Goal: Task Accomplishment & Management: Manage account settings

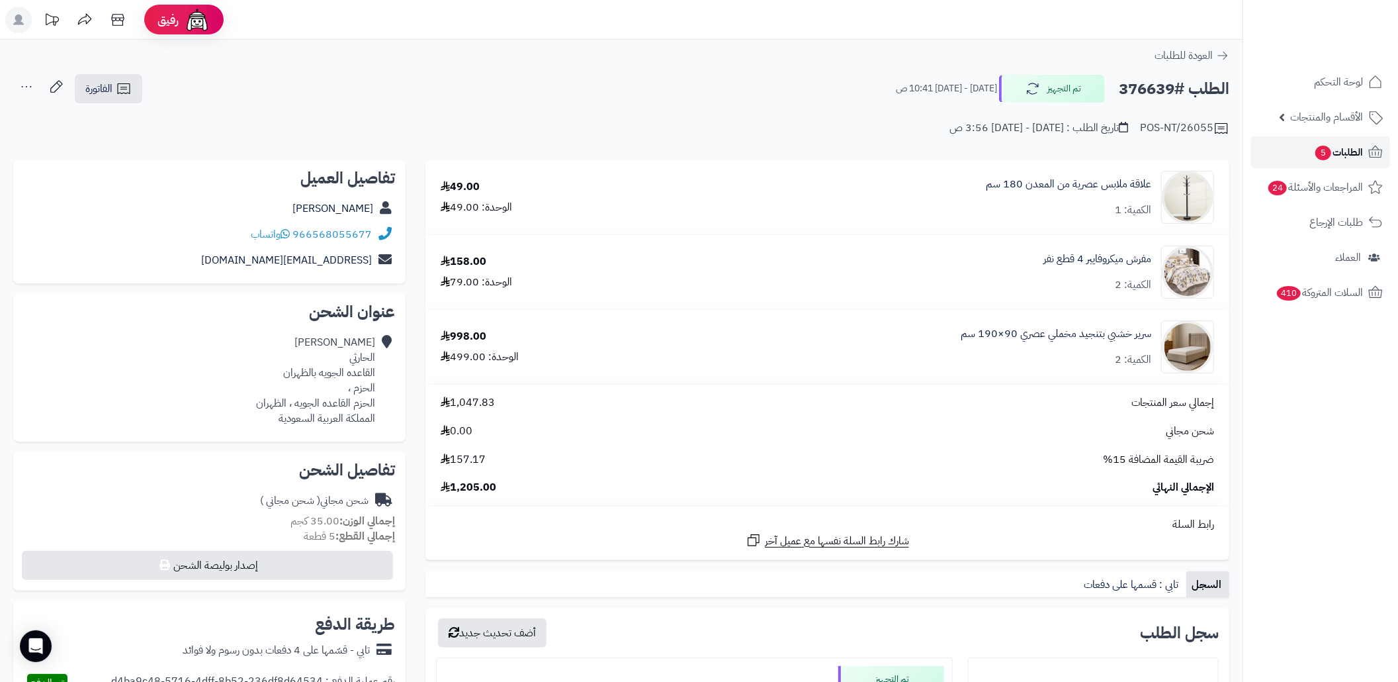
click at [1332, 149] on span "الطلبات 5" at bounding box center [1338, 152] width 49 height 19
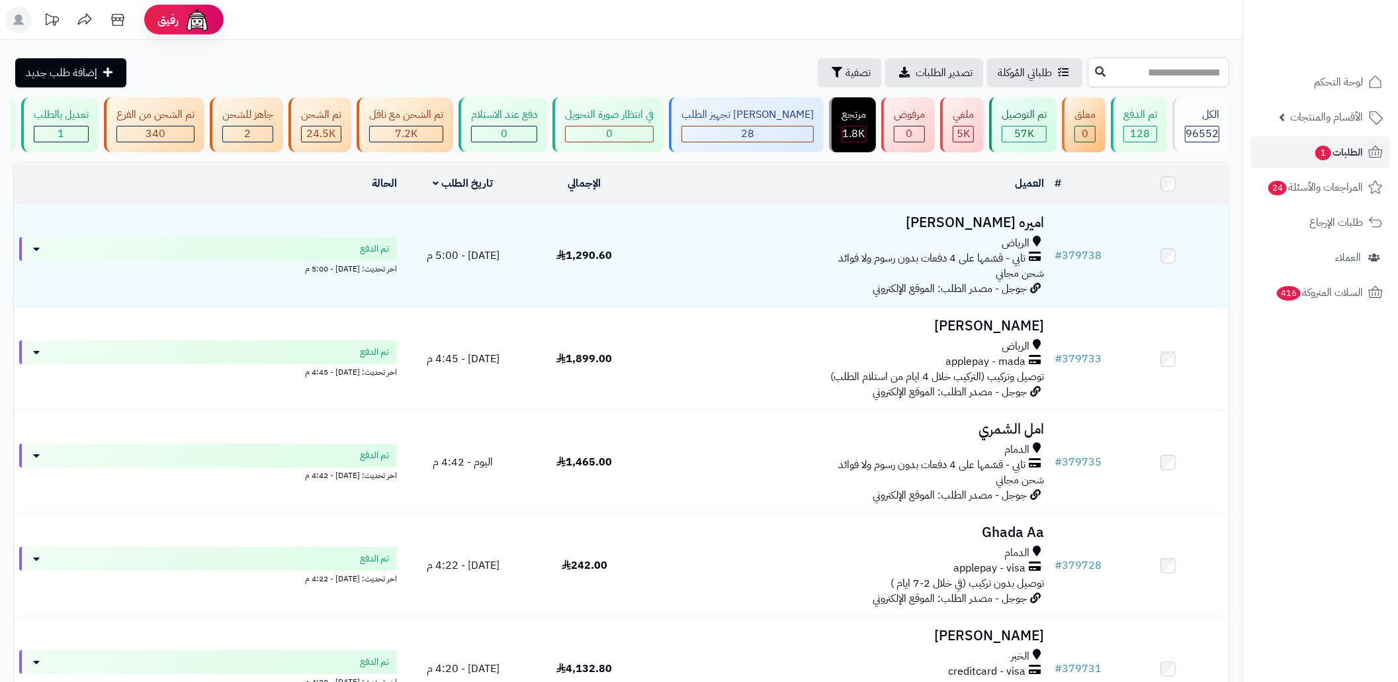
click at [1134, 72] on input "text" at bounding box center [1159, 73] width 142 height 30
paste input "******"
type input "******"
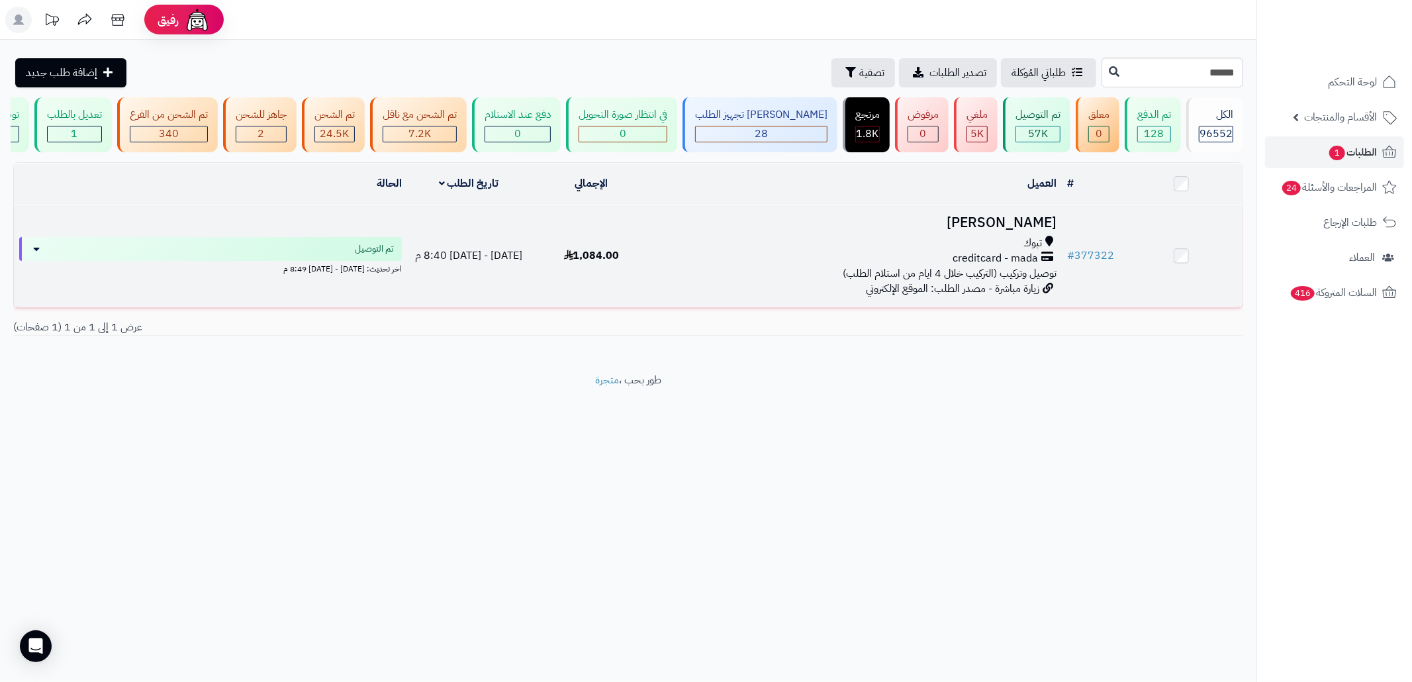
click at [588, 263] on span "1,084.00" at bounding box center [592, 256] width 56 height 16
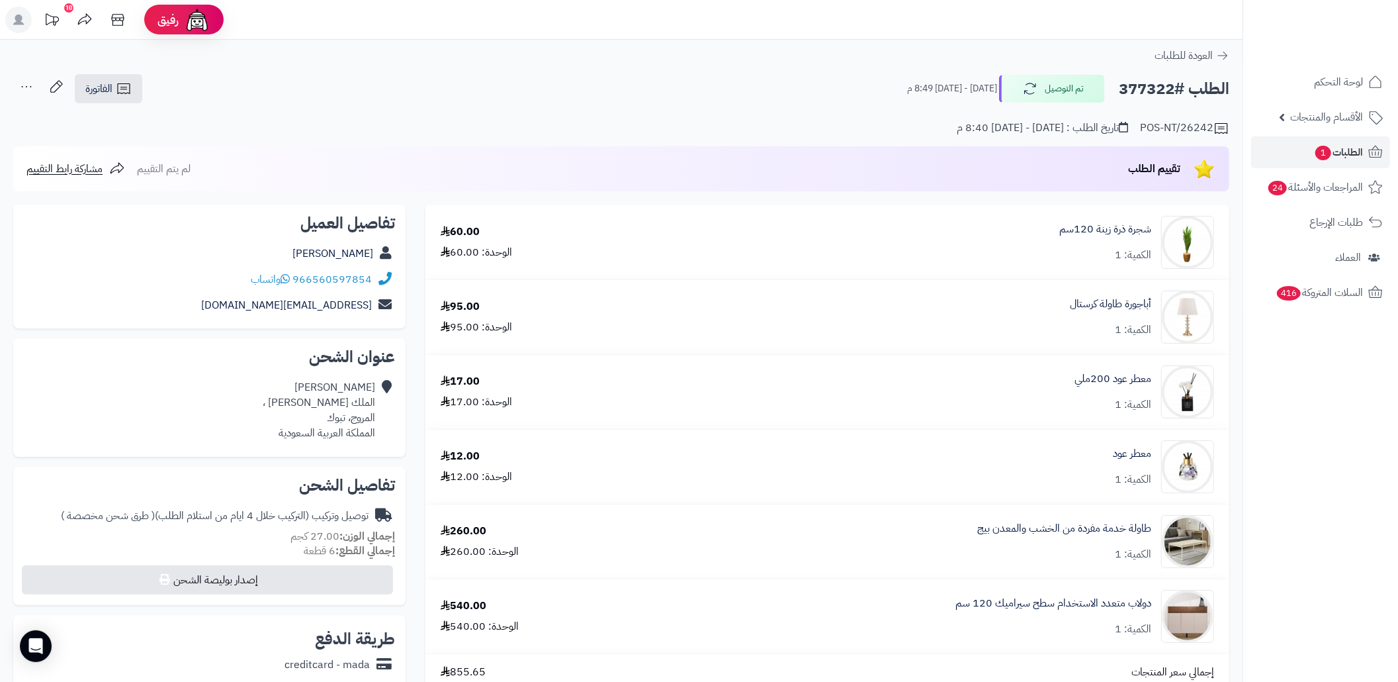
click at [1147, 89] on h2 "الطلب #377322" at bounding box center [1174, 88] width 111 height 27
click at [1147, 87] on h2 "الطلب #377322" at bounding box center [1174, 88] width 111 height 27
copy h2 "377322"
click at [626, 90] on div "الطلب #377322 تم التوصيل الخميس - ١٨ سبتمبر ٢٠٢٥ - 8:49 م الفاتورة طباعة الفاتو…" at bounding box center [621, 88] width 1216 height 31
copy div "966560597854"
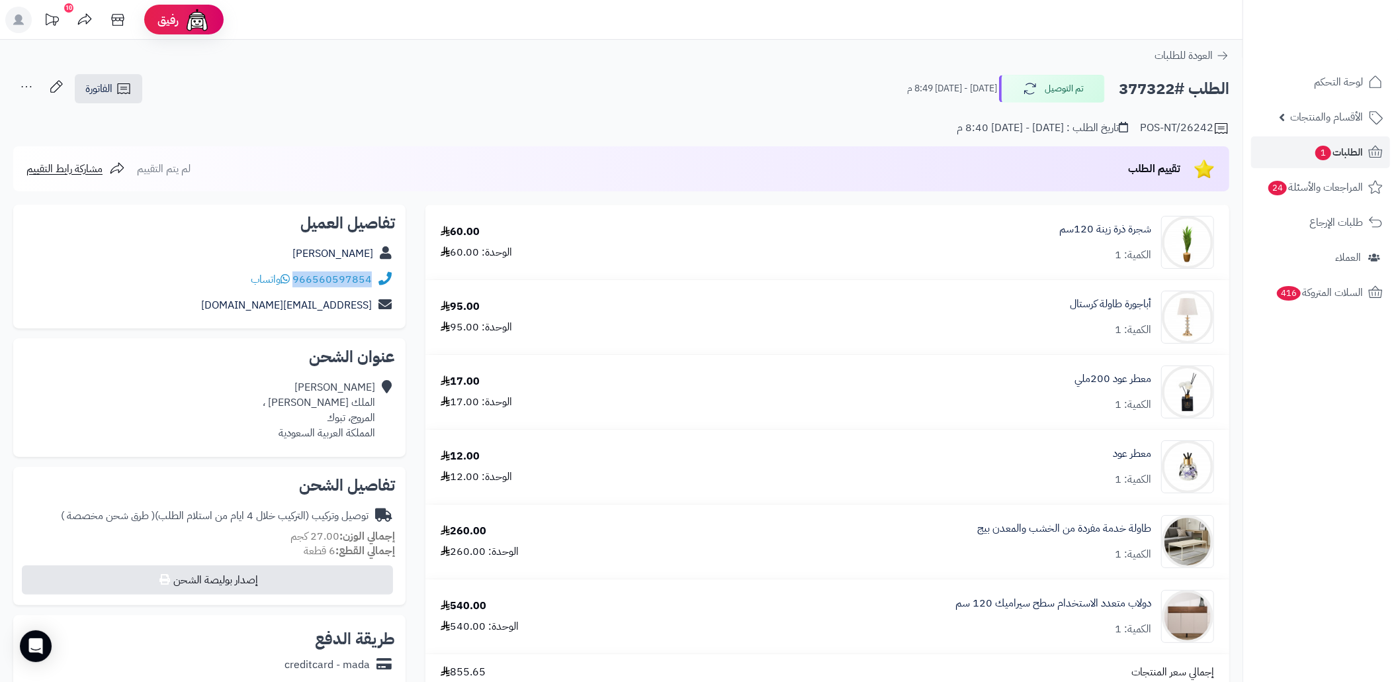
drag, startPoint x: 377, startPoint y: 278, endPoint x: 297, endPoint y: 282, distance: 79.5
click at [297, 282] on div "966560597854 واتساب" at bounding box center [209, 280] width 371 height 26
click at [1298, 164] on link "الطلبات 1" at bounding box center [1320, 152] width 139 height 32
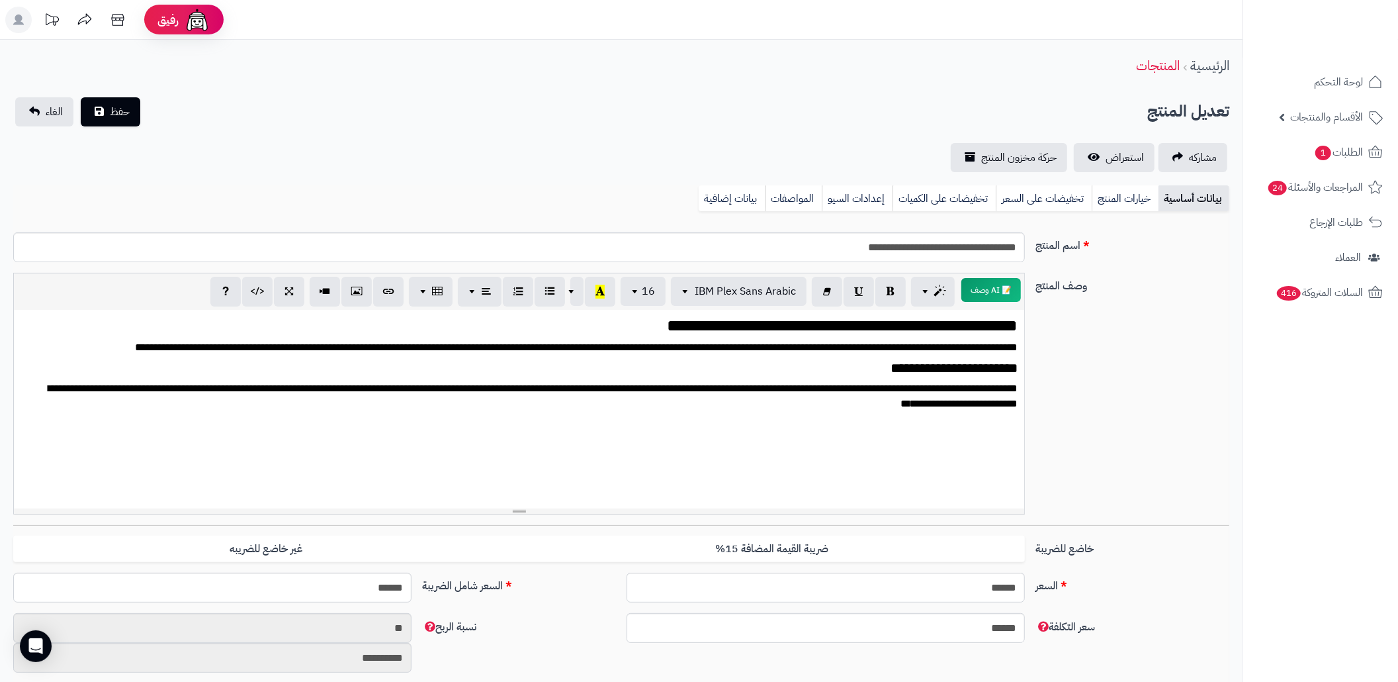
scroll to position [1578, 0]
click at [725, 208] on link "بيانات إضافية" at bounding box center [732, 198] width 66 height 26
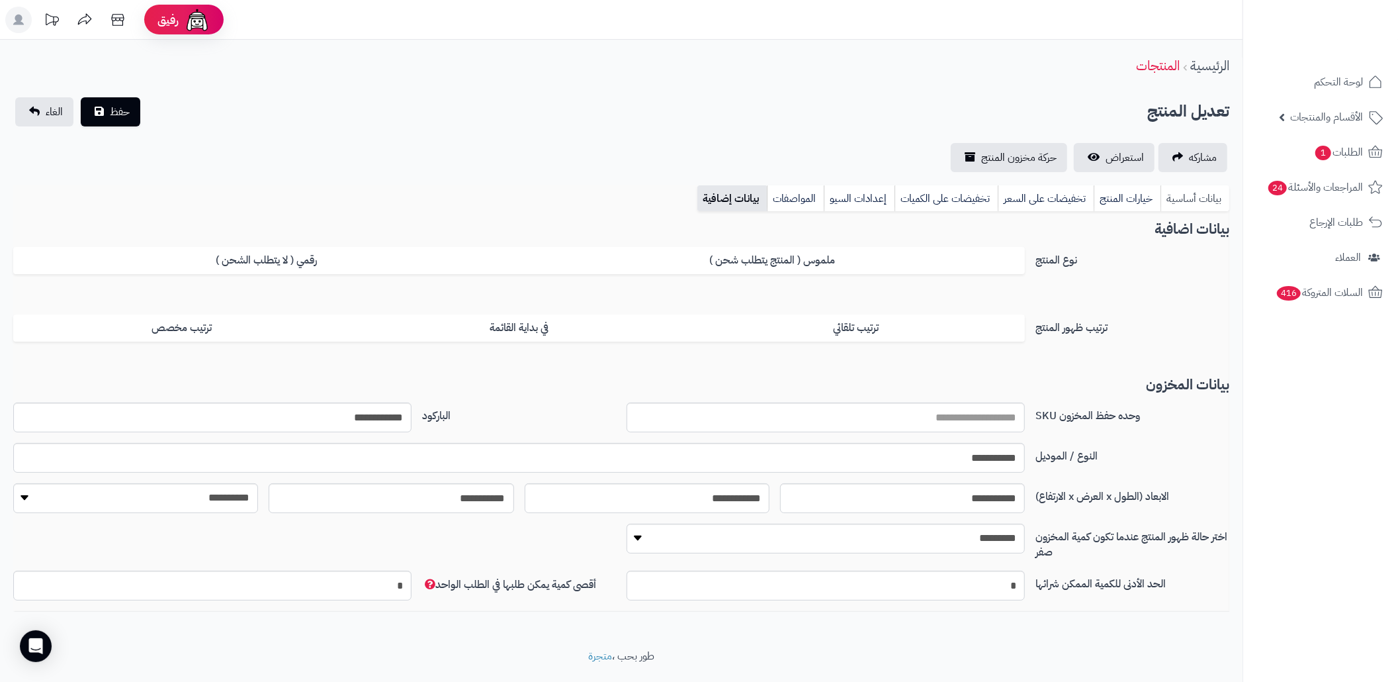
click at [1206, 205] on link "بيانات أساسية" at bounding box center [1195, 198] width 69 height 26
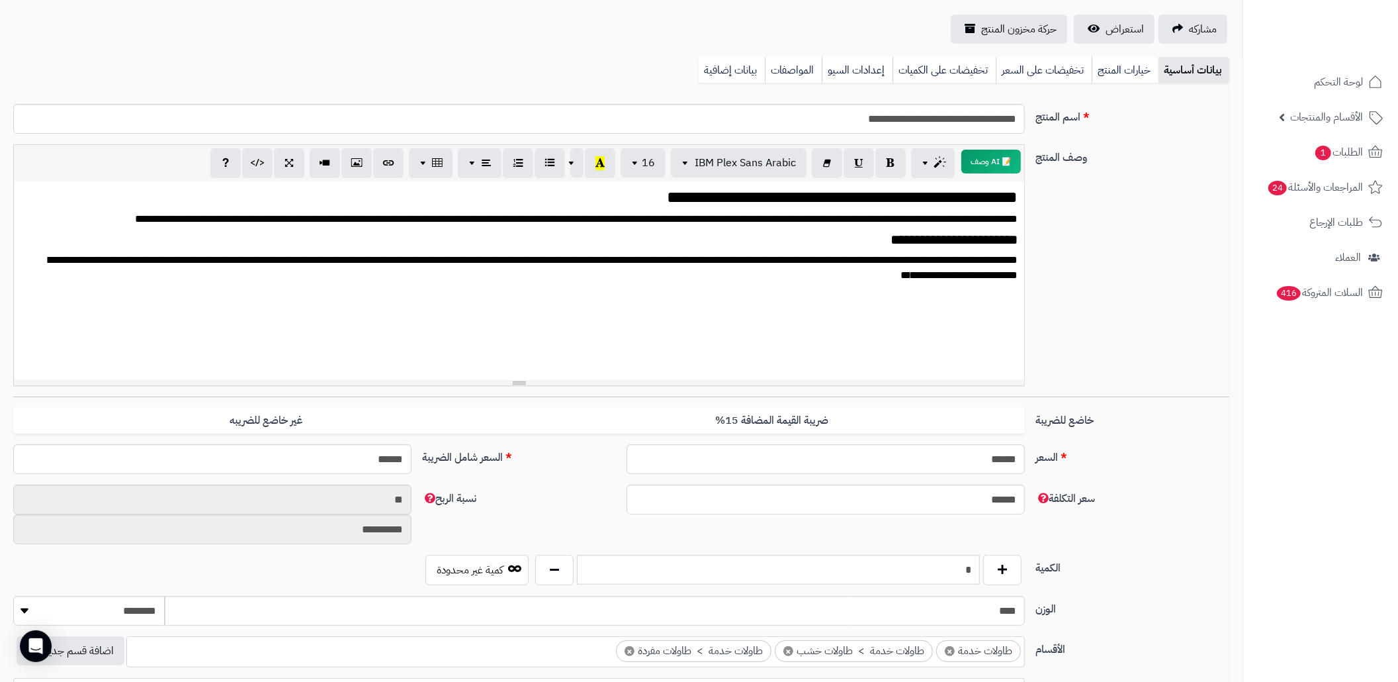
scroll to position [0, 0]
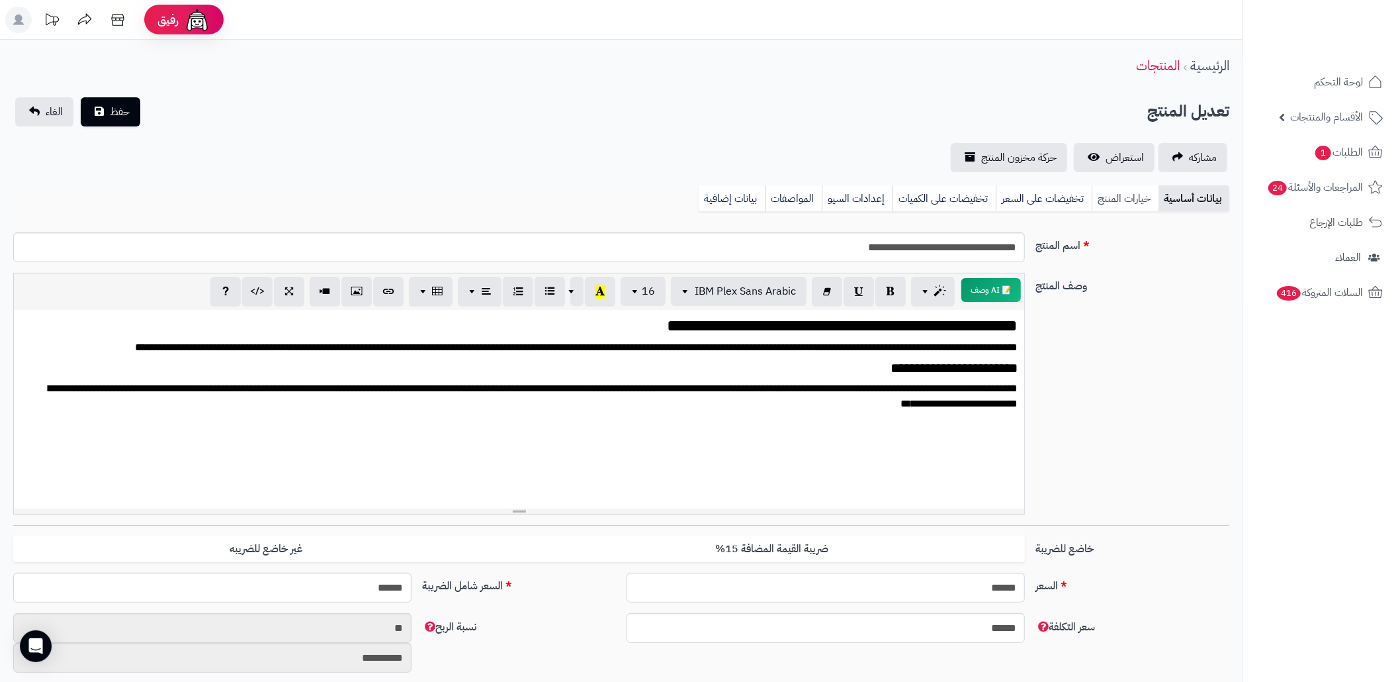
click at [1117, 196] on link "خيارات المنتج" at bounding box center [1125, 198] width 67 height 26
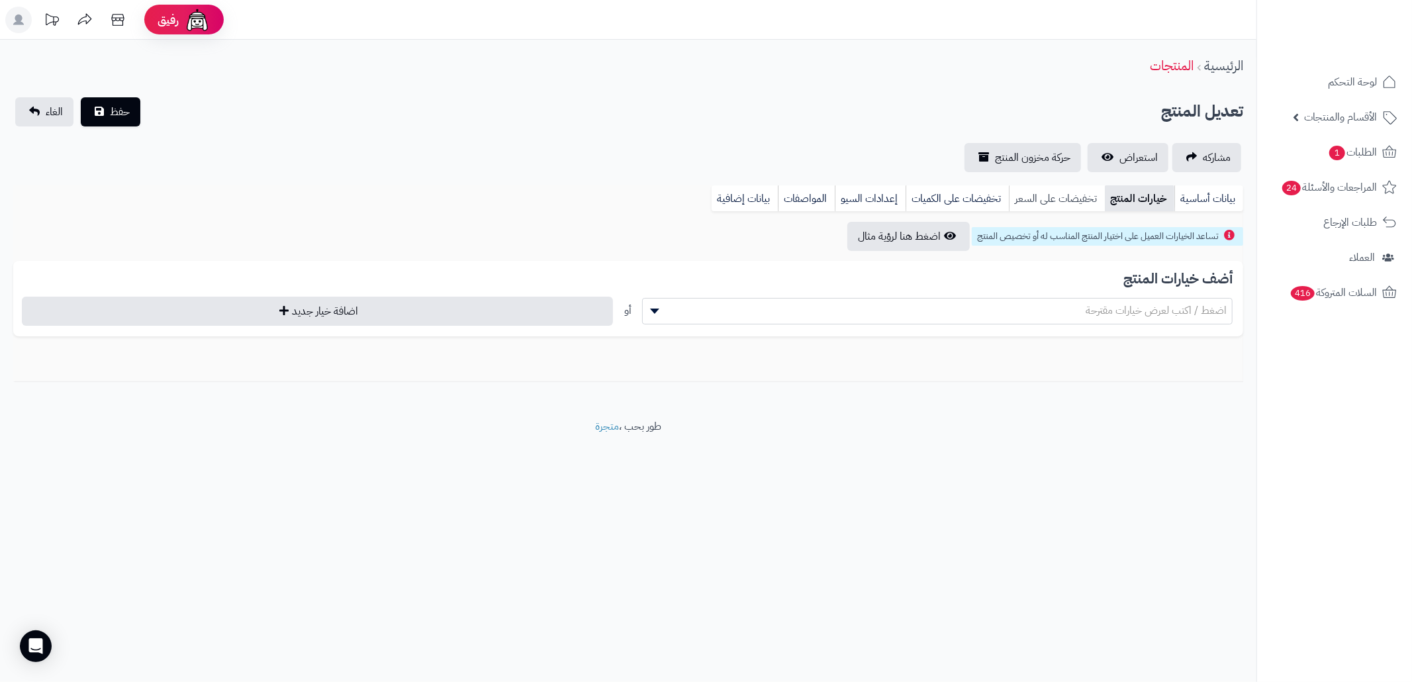
click at [1063, 200] on link "تخفيضات على السعر" at bounding box center [1057, 198] width 96 height 26
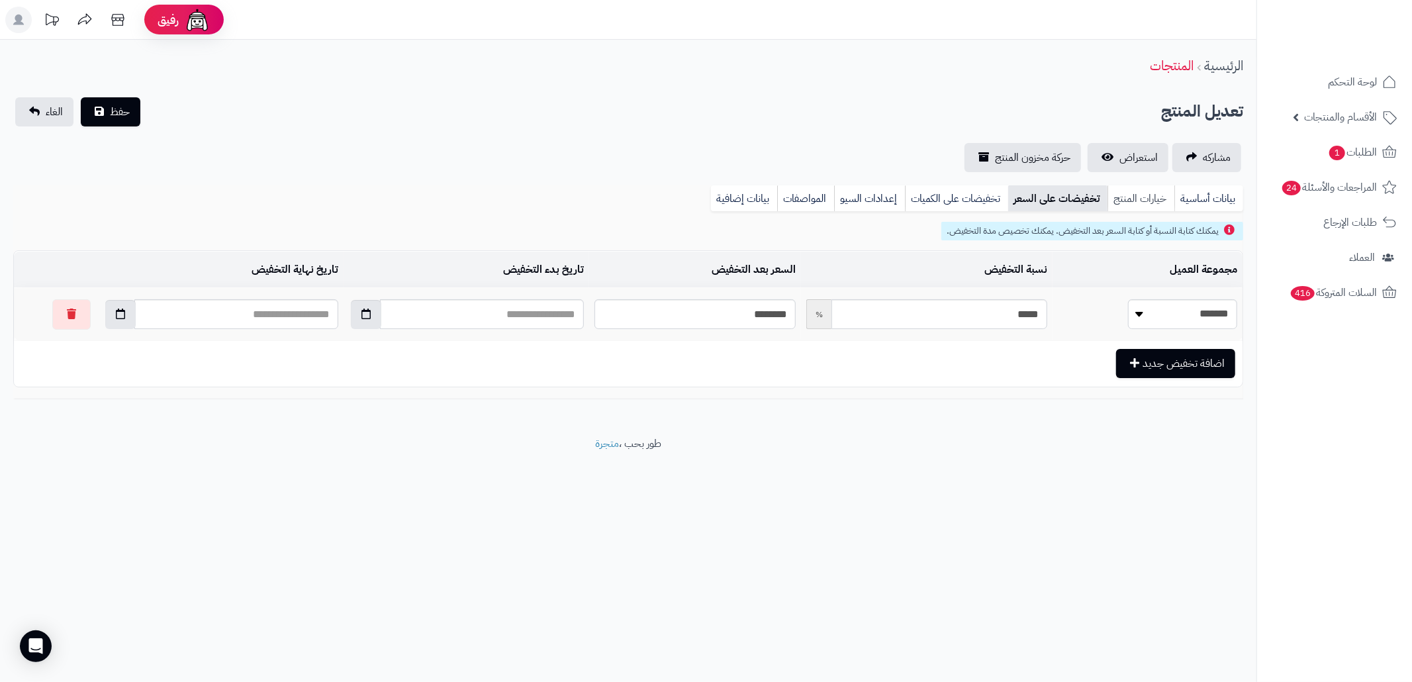
click at [1163, 196] on link "خيارات المنتج" at bounding box center [1140, 198] width 67 height 26
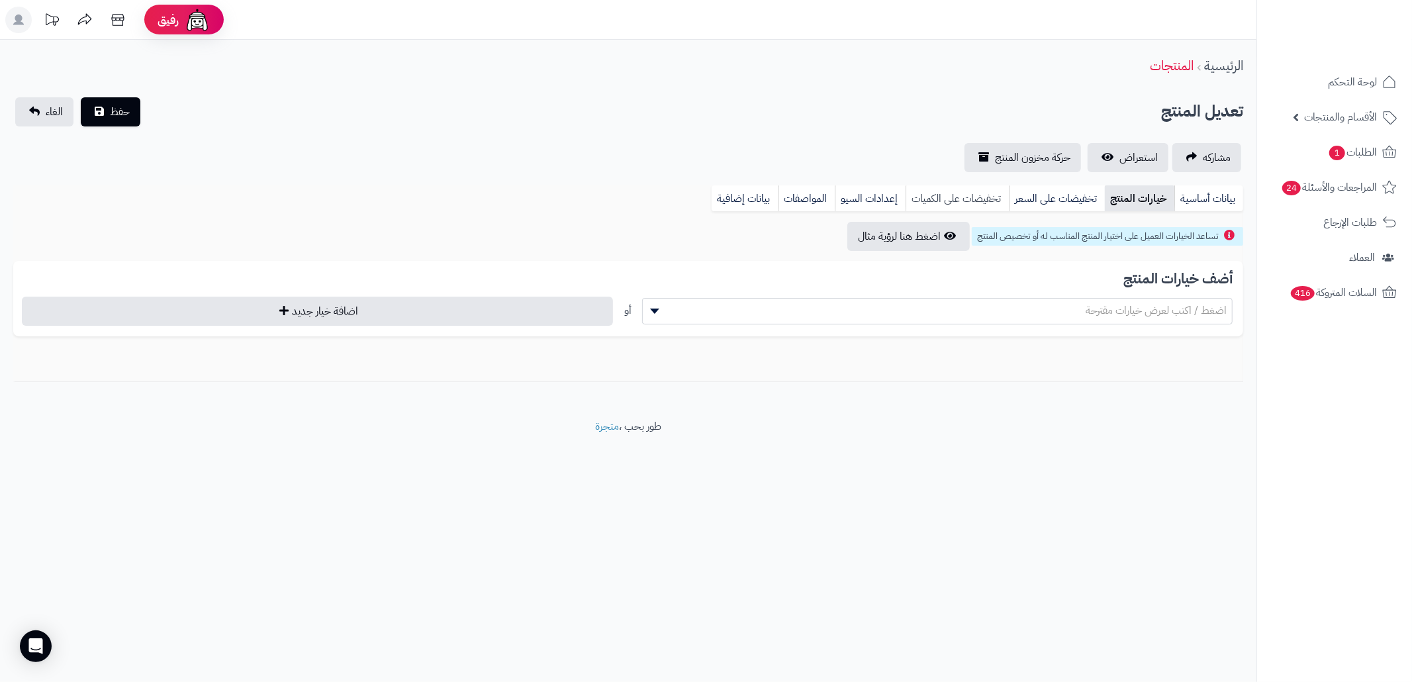
click at [994, 188] on link "تخفيضات على الكميات" at bounding box center [956, 198] width 103 height 26
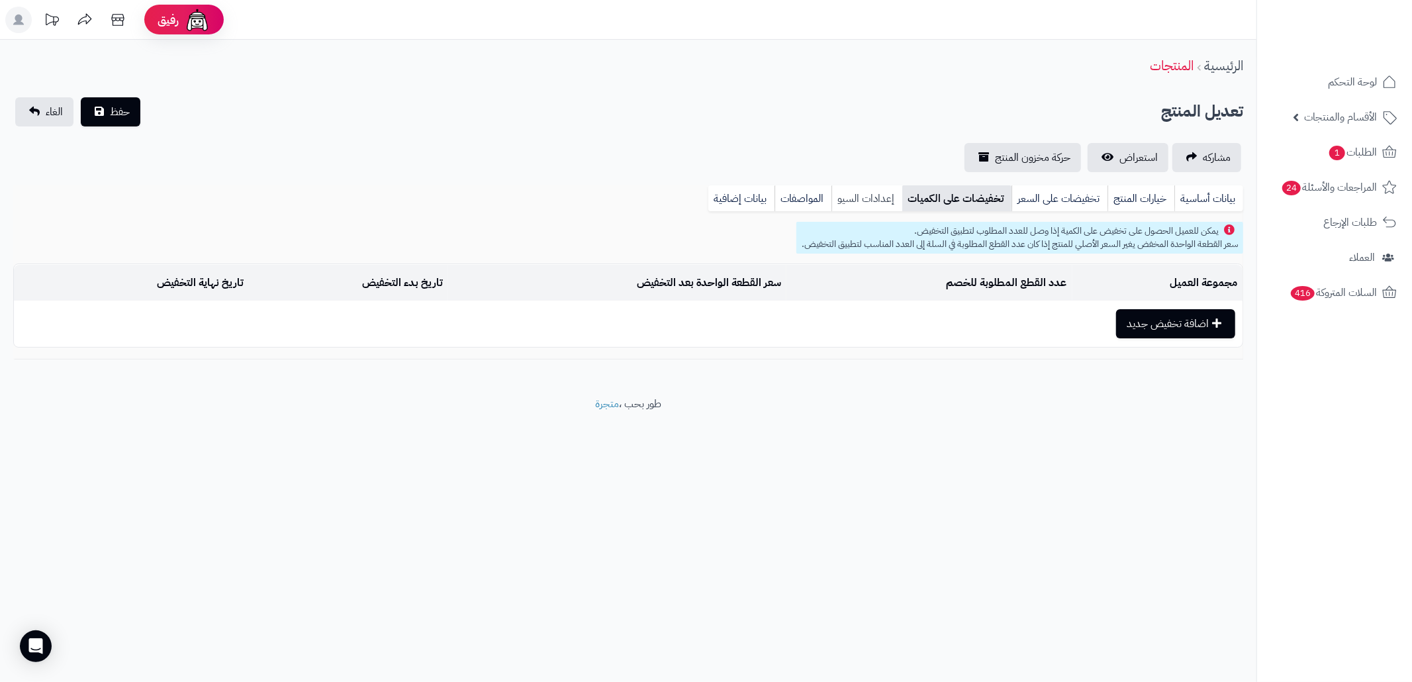
click at [851, 192] on link "إعدادات السيو" at bounding box center [866, 198] width 71 height 26
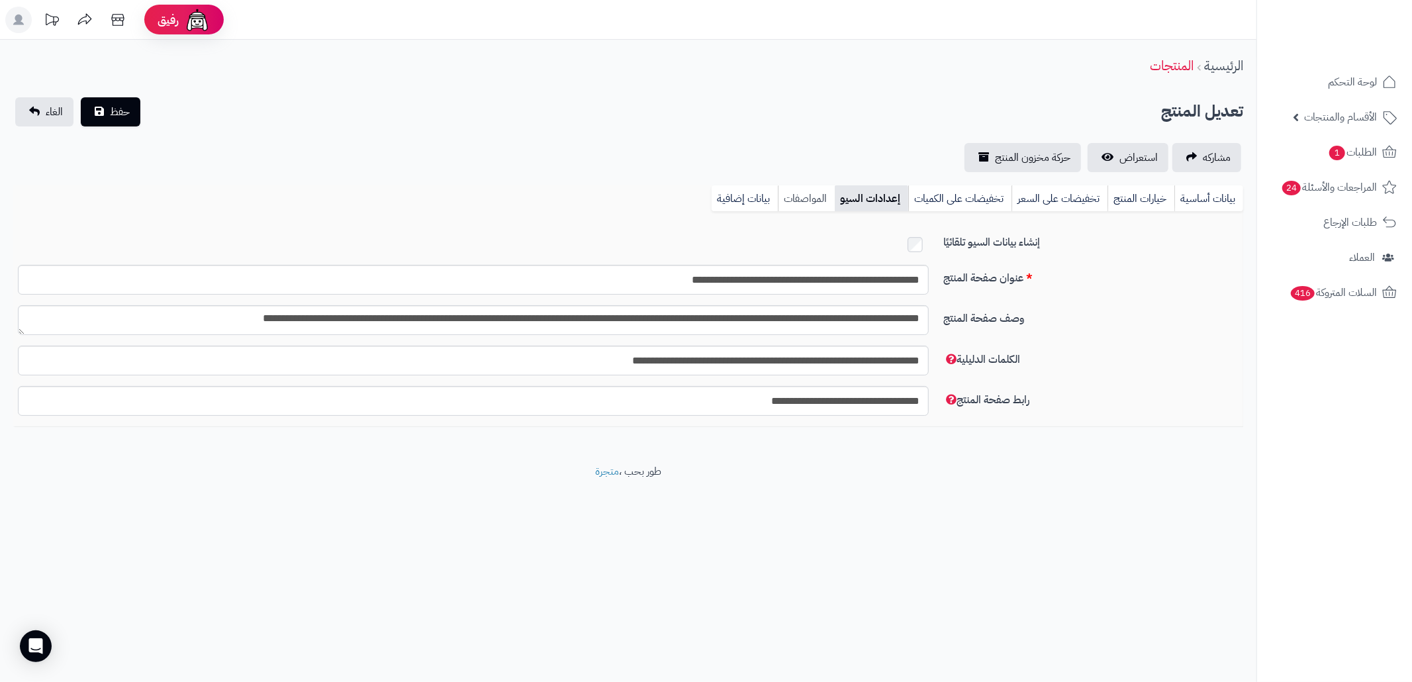
click at [808, 195] on link "المواصفات" at bounding box center [806, 198] width 57 height 26
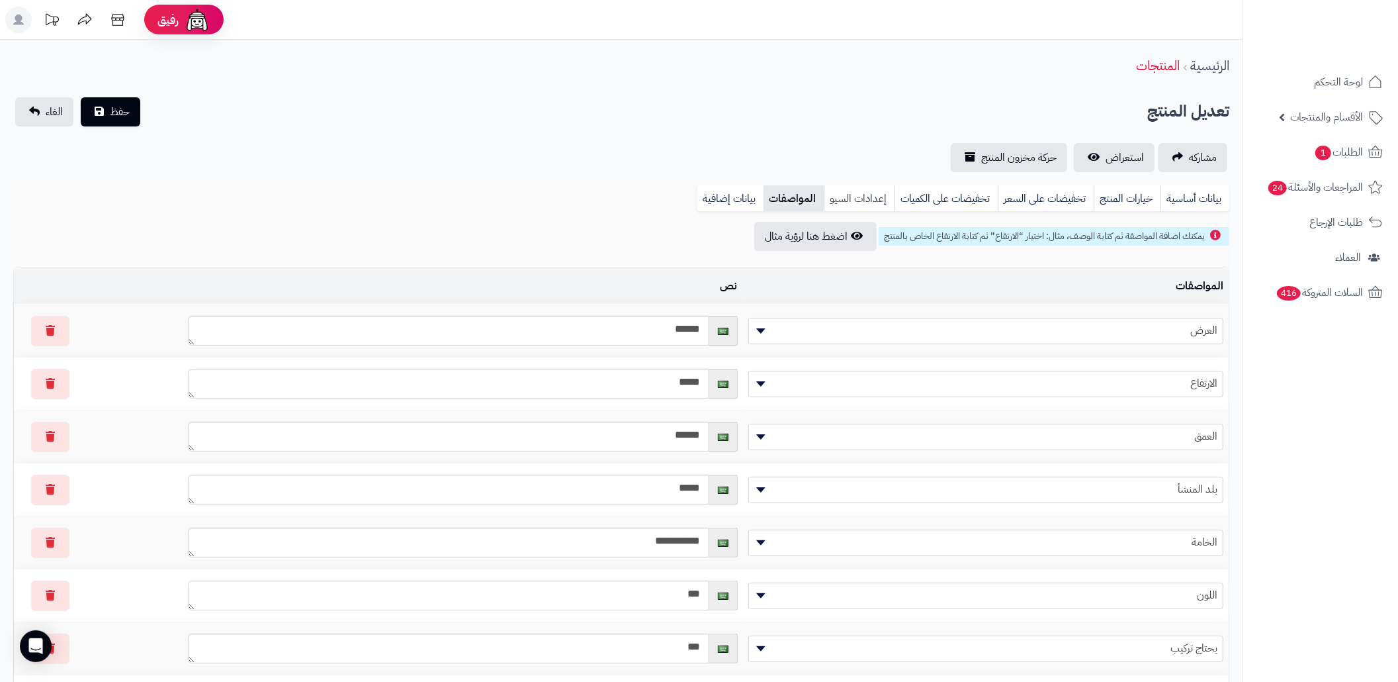
click at [853, 199] on link "إعدادات السيو" at bounding box center [859, 198] width 71 height 26
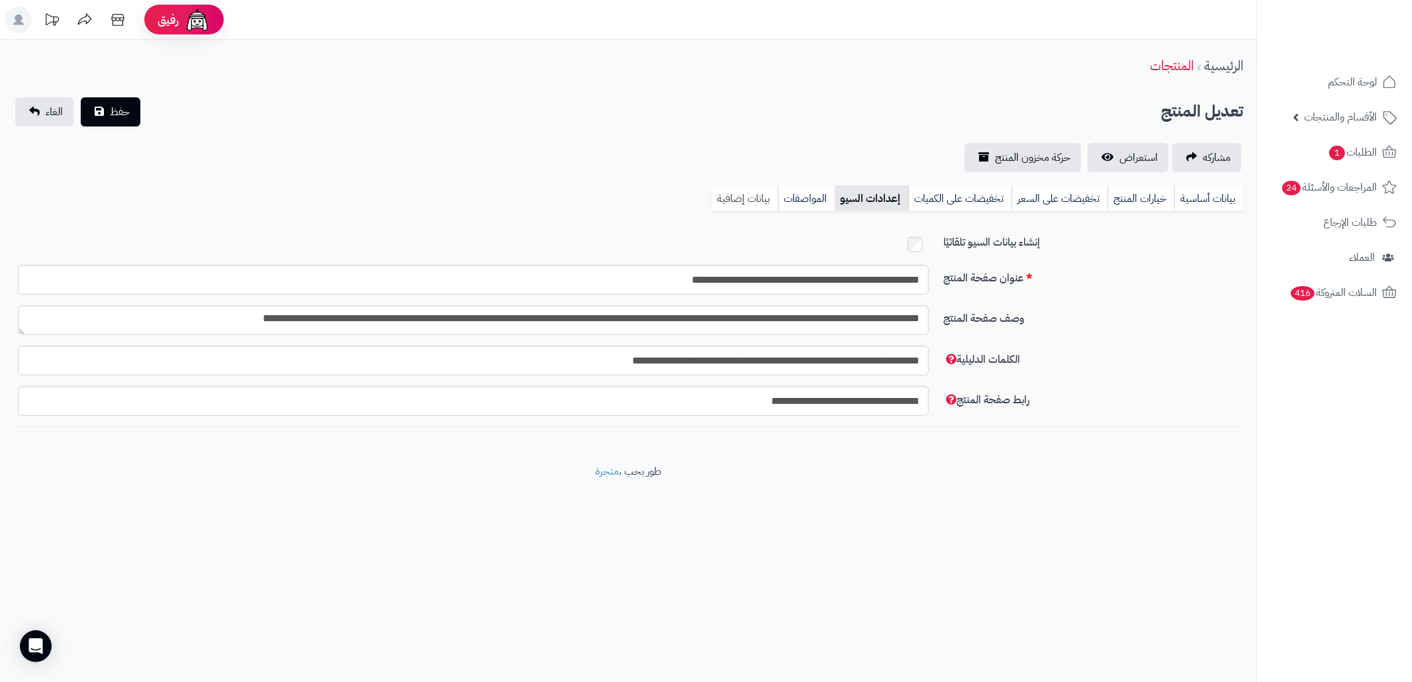
click at [744, 191] on link "بيانات إضافية" at bounding box center [744, 198] width 66 height 26
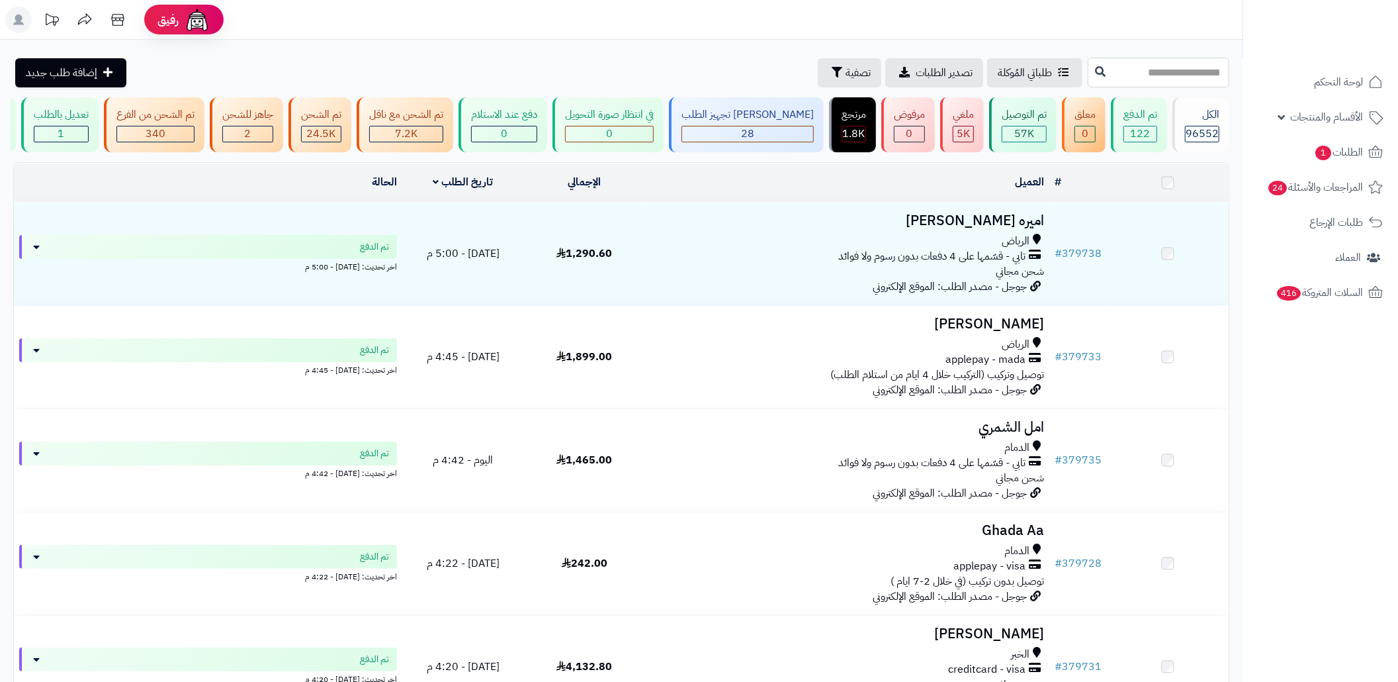
click at [1163, 77] on input "text" at bounding box center [1159, 73] width 142 height 30
paste input "******"
type input "******"
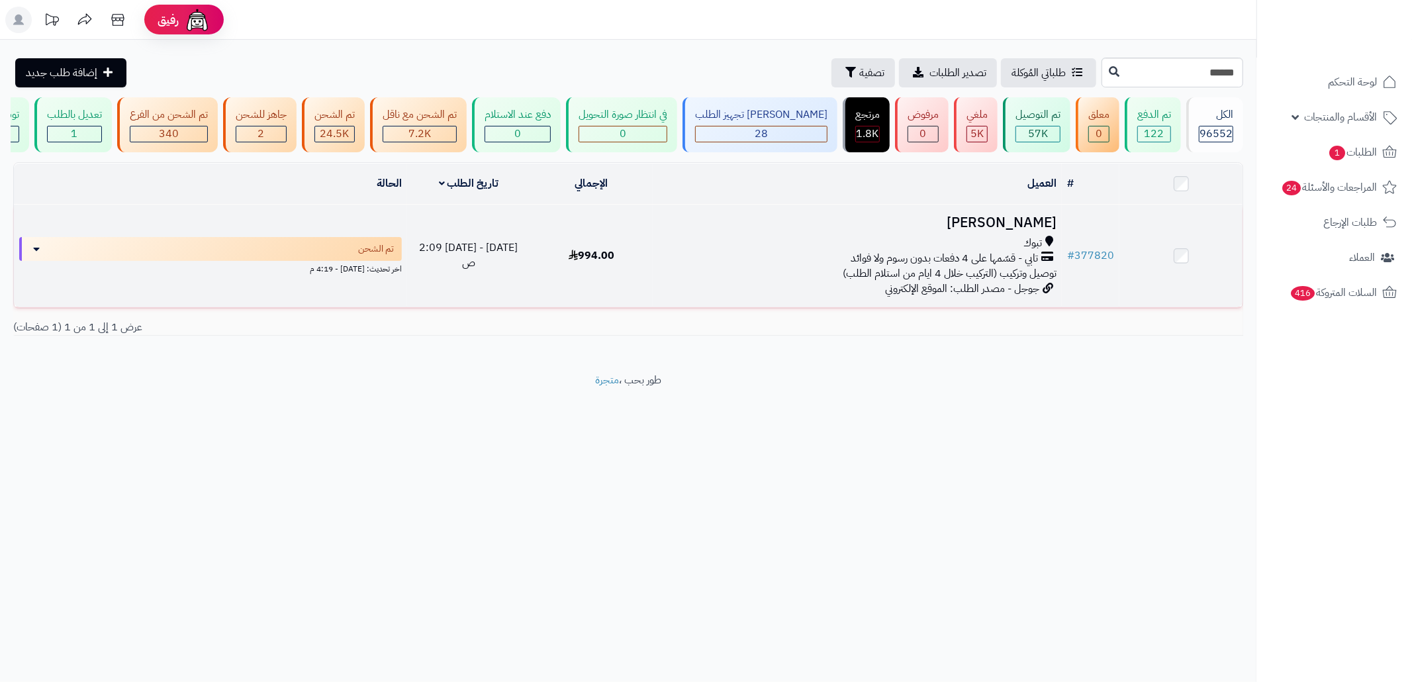
click at [889, 279] on span "توصيل وتركيب (التركيب خلال 4 ايام من استلام الطلب)" at bounding box center [949, 273] width 214 height 16
click at [883, 251] on div "تبوك" at bounding box center [857, 243] width 398 height 15
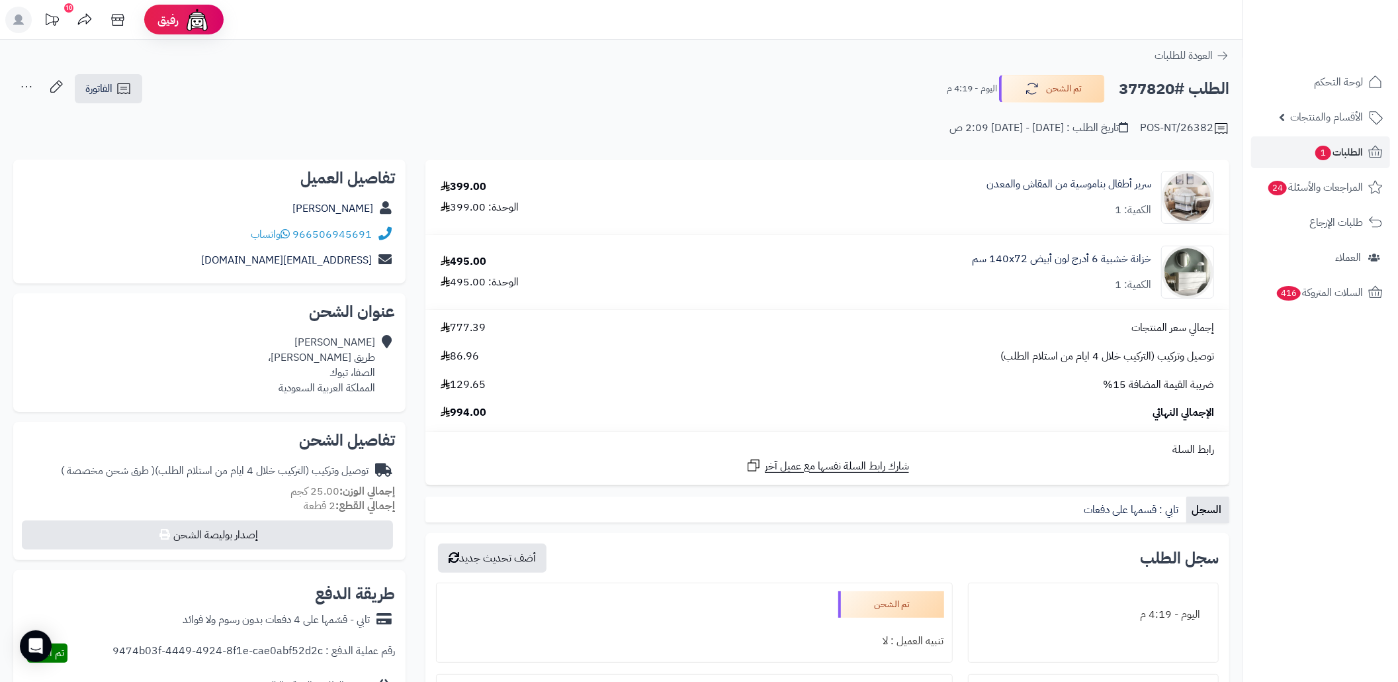
click at [1126, 101] on h2 "الطلب #377820" at bounding box center [1174, 88] width 111 height 27
click at [1126, 99] on h2 "الطلب #377820" at bounding box center [1174, 88] width 111 height 27
copy h2 "377820"
click at [369, 369] on div "Afrah Albalawi طريق الملك فهد، الصفا، تبوك المملكة العربية السعودية" at bounding box center [321, 365] width 107 height 60
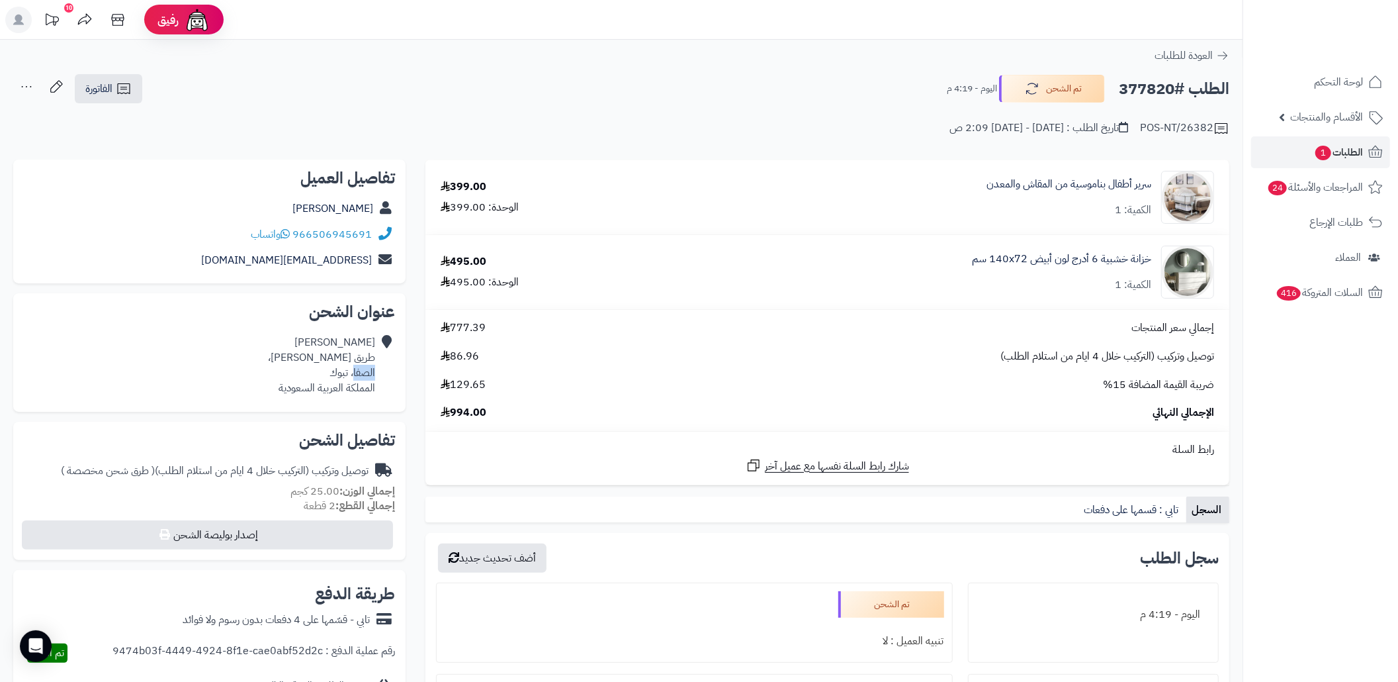
copy div "الصفا"
click at [143, 86] on div "الفاتورة طباعة الفاتورة إرسال الفاتورة إلى بريد العميل" at bounding box center [108, 88] width 71 height 29
click at [117, 87] on icon at bounding box center [124, 89] width 16 height 16
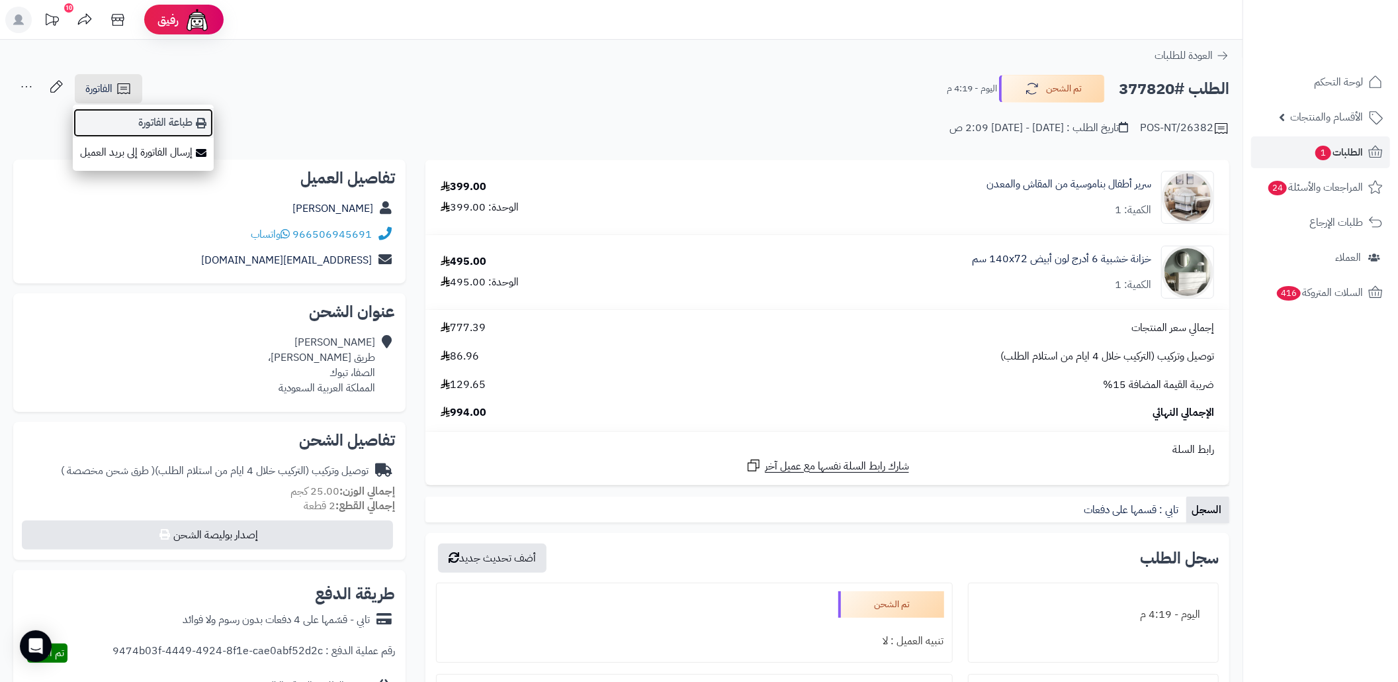
click at [167, 117] on link "طباعة الفاتورة" at bounding box center [143, 123] width 141 height 30
click at [1132, 93] on h2 "الطلب #377820" at bounding box center [1174, 88] width 111 height 27
copy h2 "377820"
click at [1298, 154] on link "الطلبات 1" at bounding box center [1320, 152] width 139 height 32
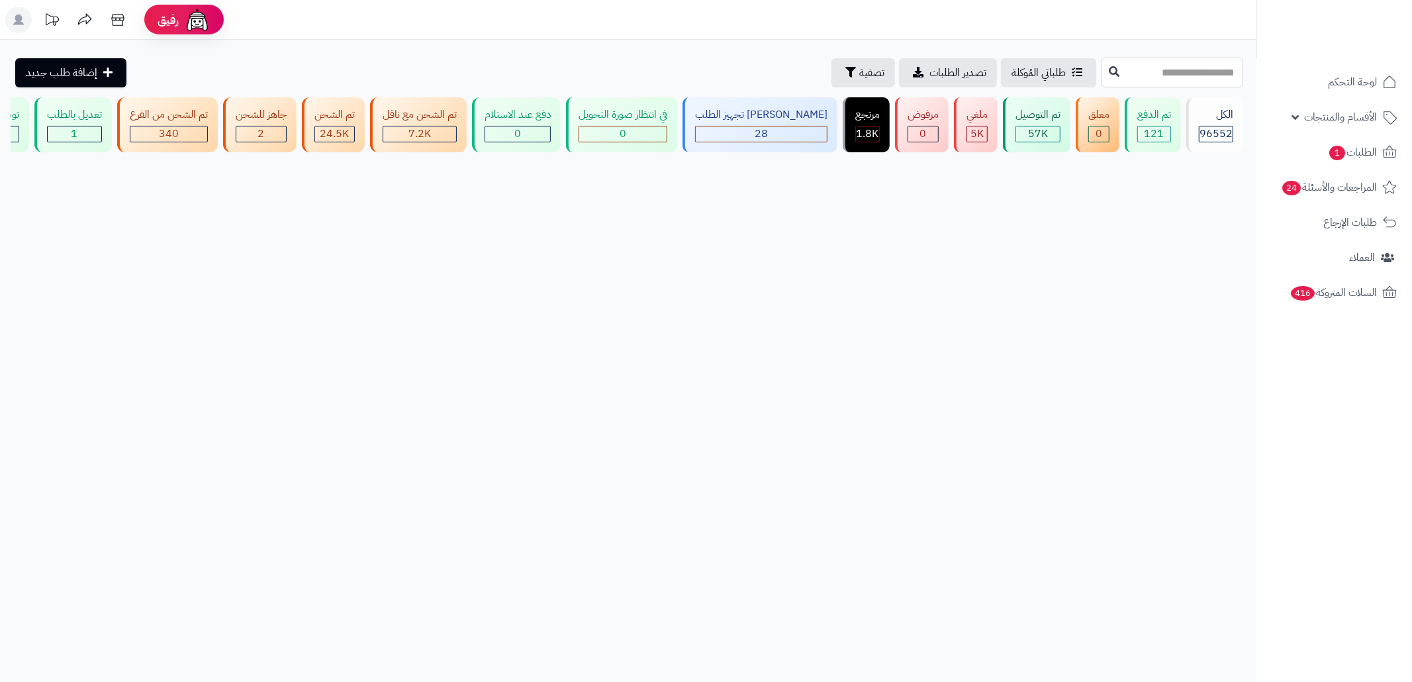
drag, startPoint x: 0, startPoint y: 0, endPoint x: 1148, endPoint y: 67, distance: 1149.5
click at [1148, 67] on input "text" at bounding box center [1172, 73] width 142 height 30
paste input "******"
type input "******"
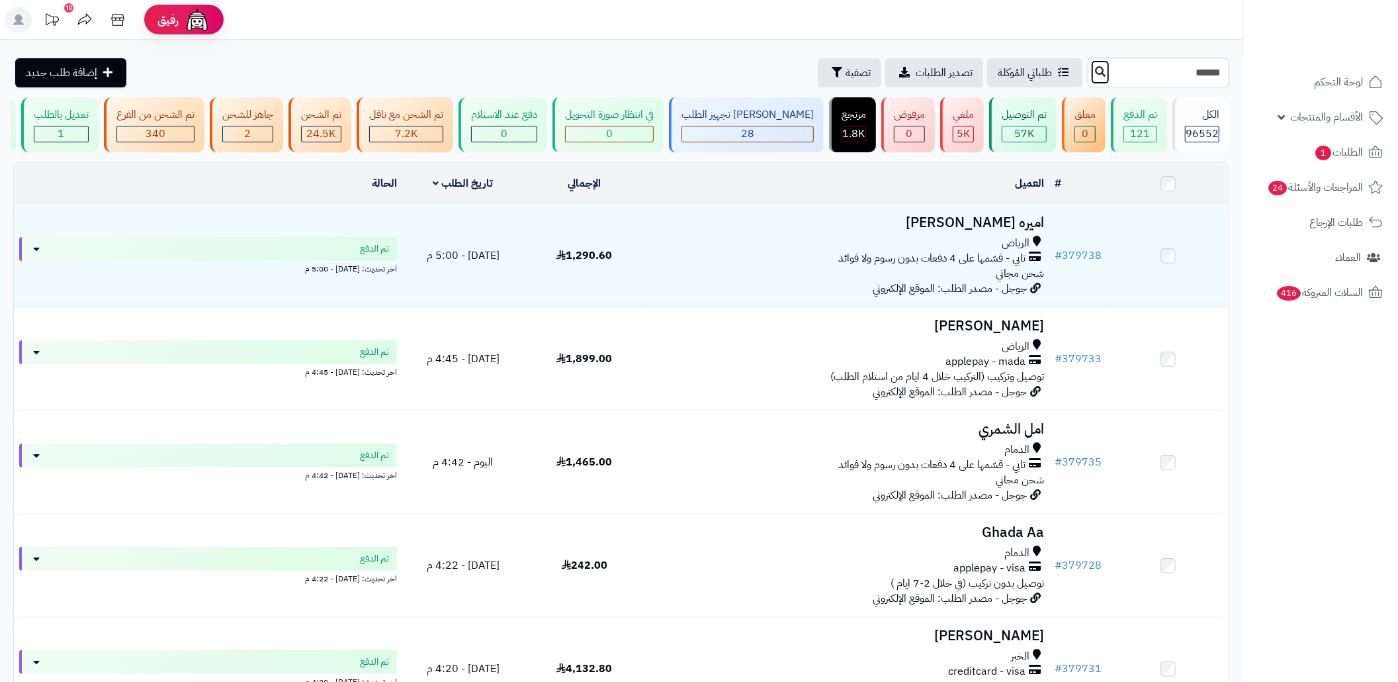
click at [1091, 69] on button at bounding box center [1101, 72] width 20 height 25
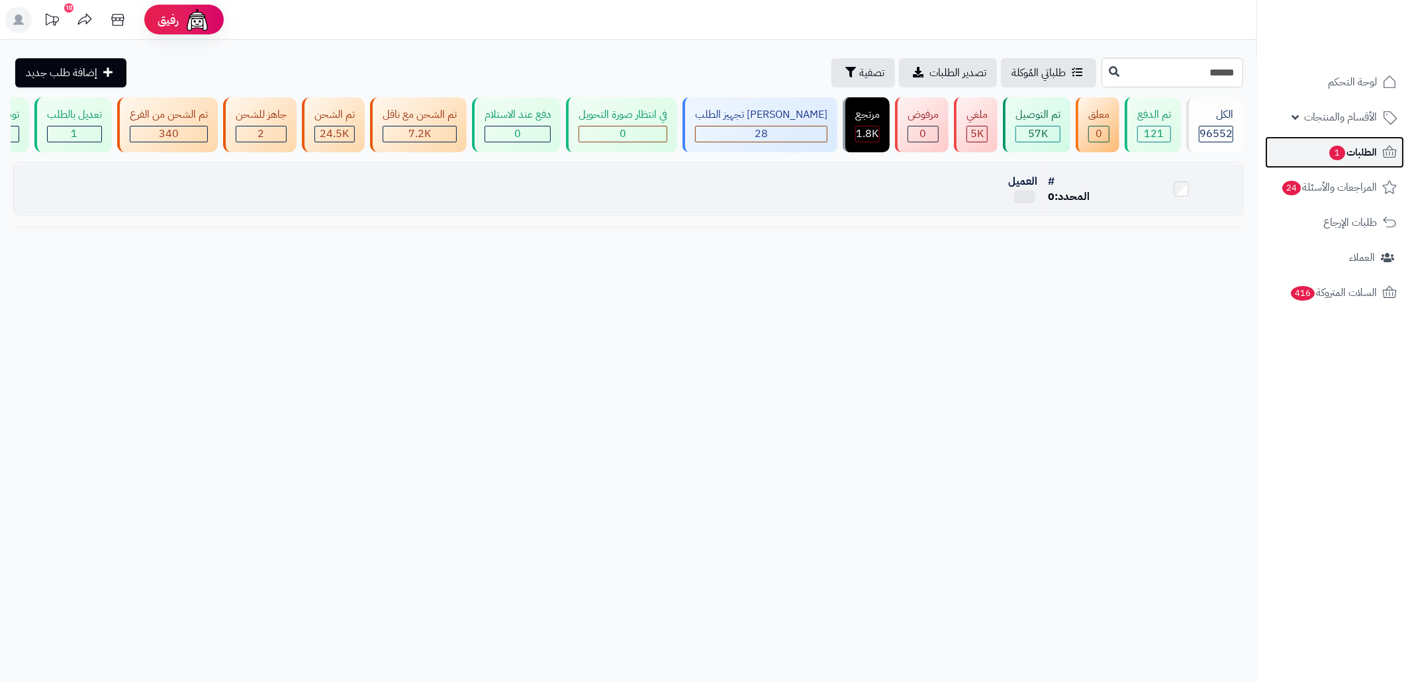
click at [1329, 150] on span "1" at bounding box center [1337, 153] width 16 height 15
click at [1140, 82] on input "******" at bounding box center [1172, 73] width 142 height 30
click at [1161, 67] on input "******" at bounding box center [1172, 73] width 142 height 30
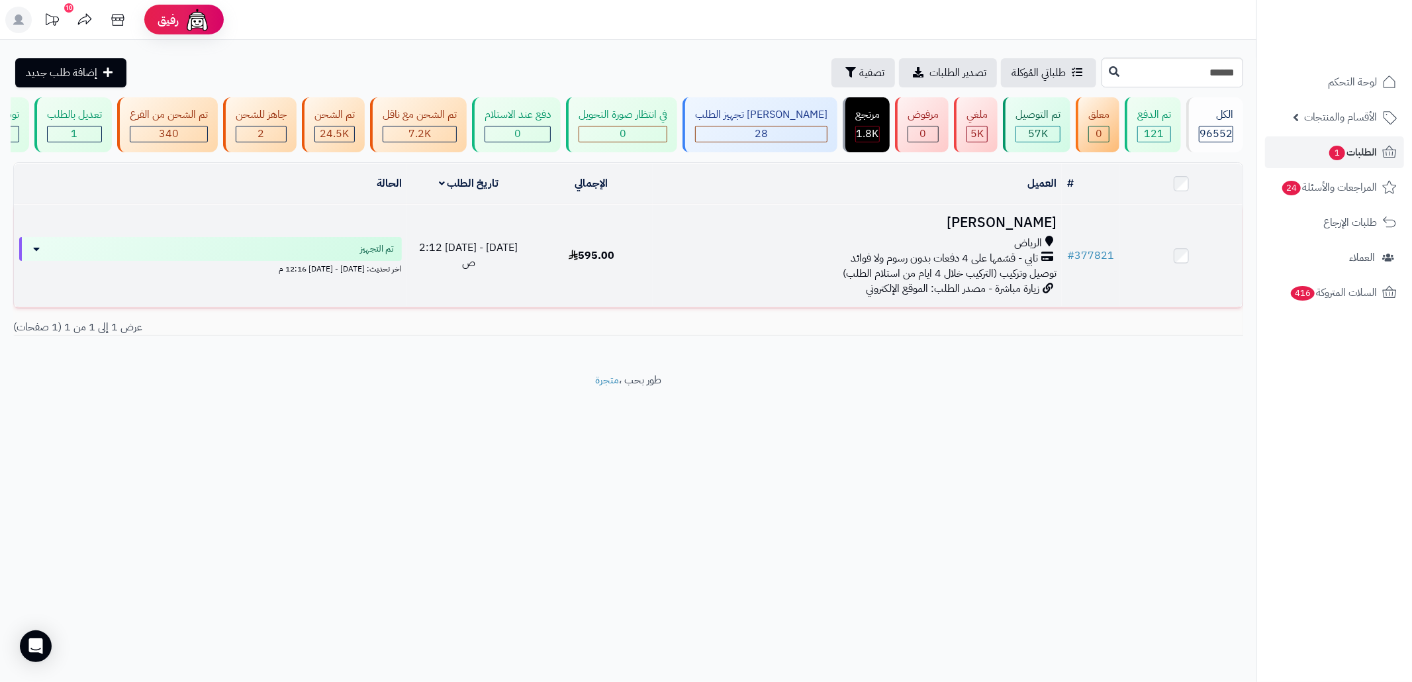
click at [826, 293] on td "[PERSON_NAME] تابي - قسّمها على 4 دفعات بدون رسوم ولا فوائد توصيل وتركيب (الترك…" at bounding box center [857, 256] width 409 height 103
click at [924, 230] on h3 "[PERSON_NAME]" at bounding box center [857, 222] width 398 height 15
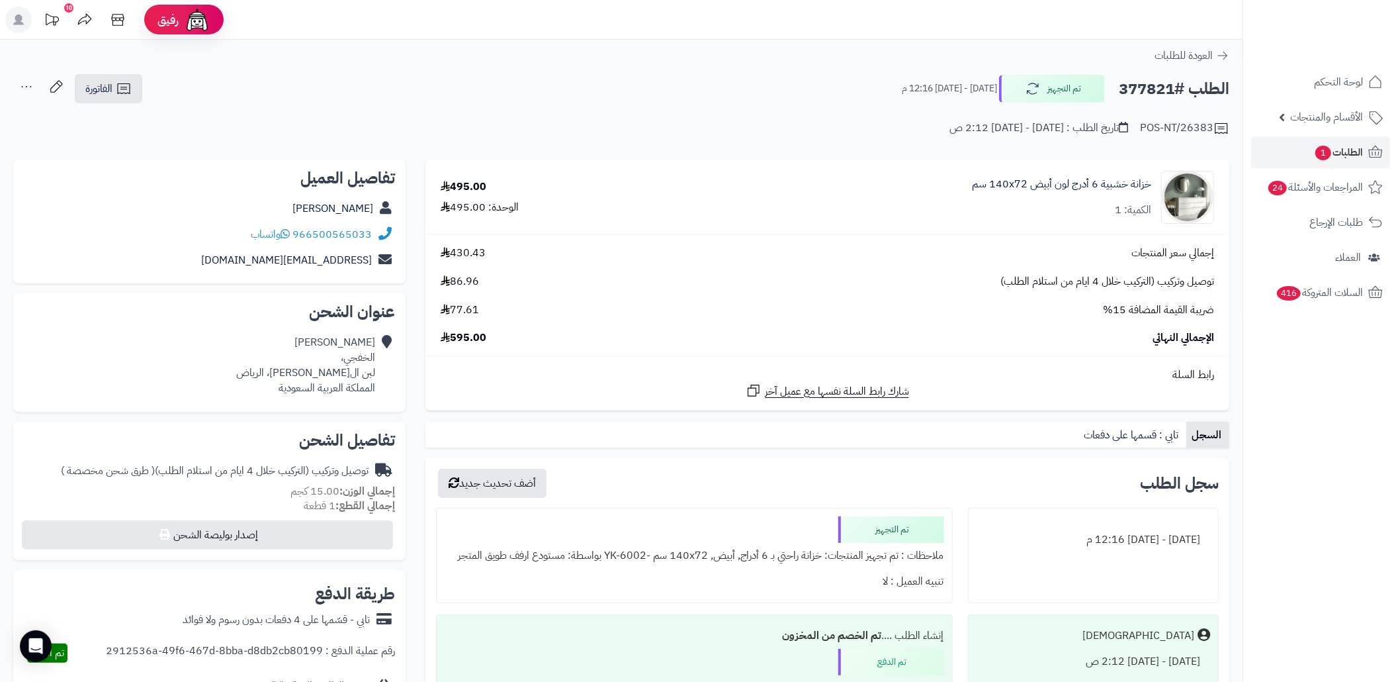
click at [1134, 101] on h2 "الطلب #377821" at bounding box center [1174, 88] width 111 height 27
copy h2 "377821"
click at [563, 128] on div "POS-NT/26383 تاريخ الطلب : الجمعة - ١٩ سبتمبر ٢٠٢٥ - 2:12 ص" at bounding box center [621, 121] width 1216 height 32
copy div "966500565033"
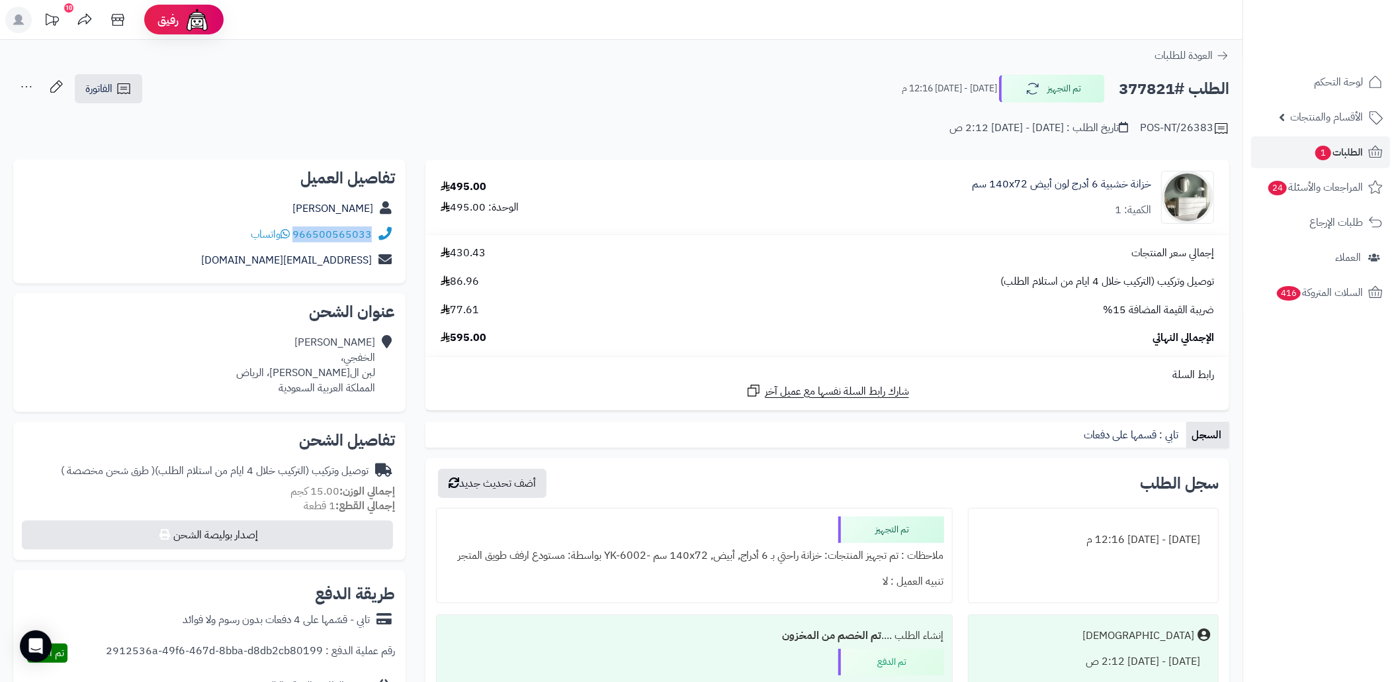
drag, startPoint x: 375, startPoint y: 236, endPoint x: 297, endPoint y: 230, distance: 77.7
click at [297, 230] on div "966500565033 واتساب" at bounding box center [209, 235] width 371 height 26
click at [1287, 146] on link "الطلبات 1" at bounding box center [1320, 152] width 139 height 32
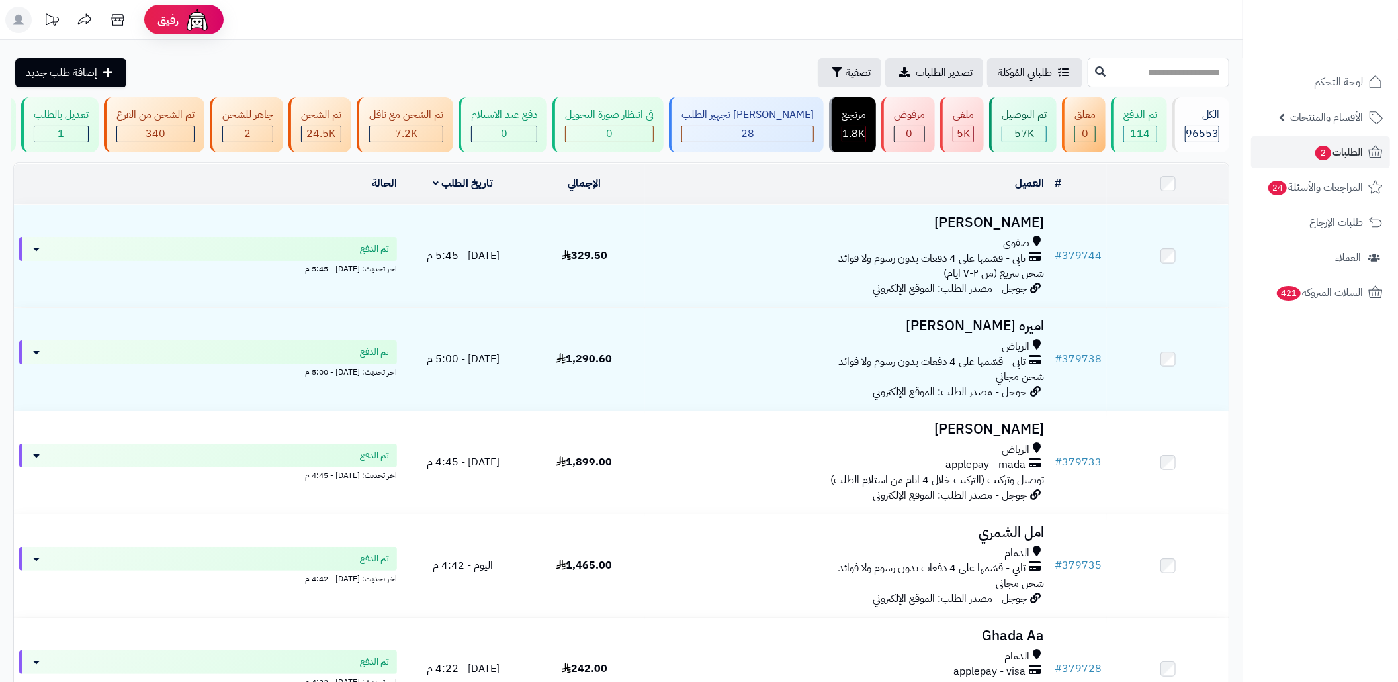
click at [1150, 77] on input "text" at bounding box center [1159, 73] width 142 height 30
paste input "******"
type input "******"
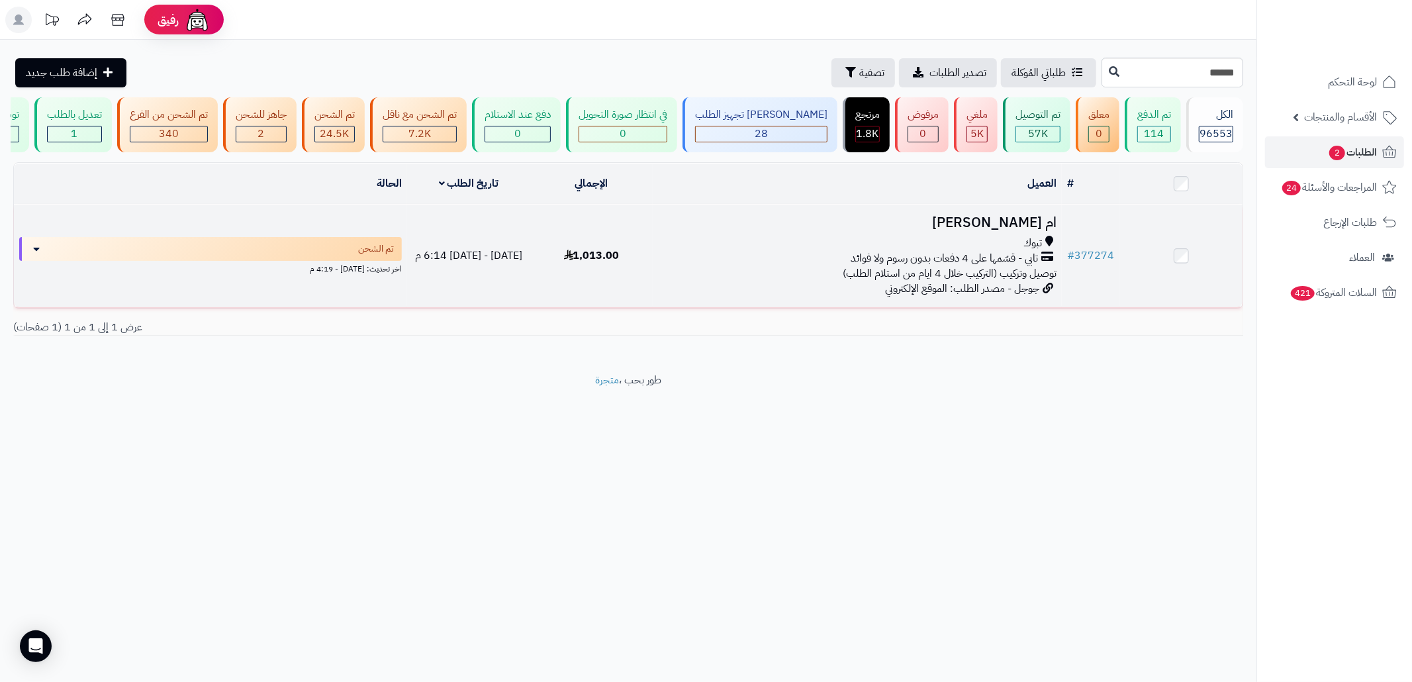
click at [713, 251] on div "تبوك" at bounding box center [857, 243] width 398 height 15
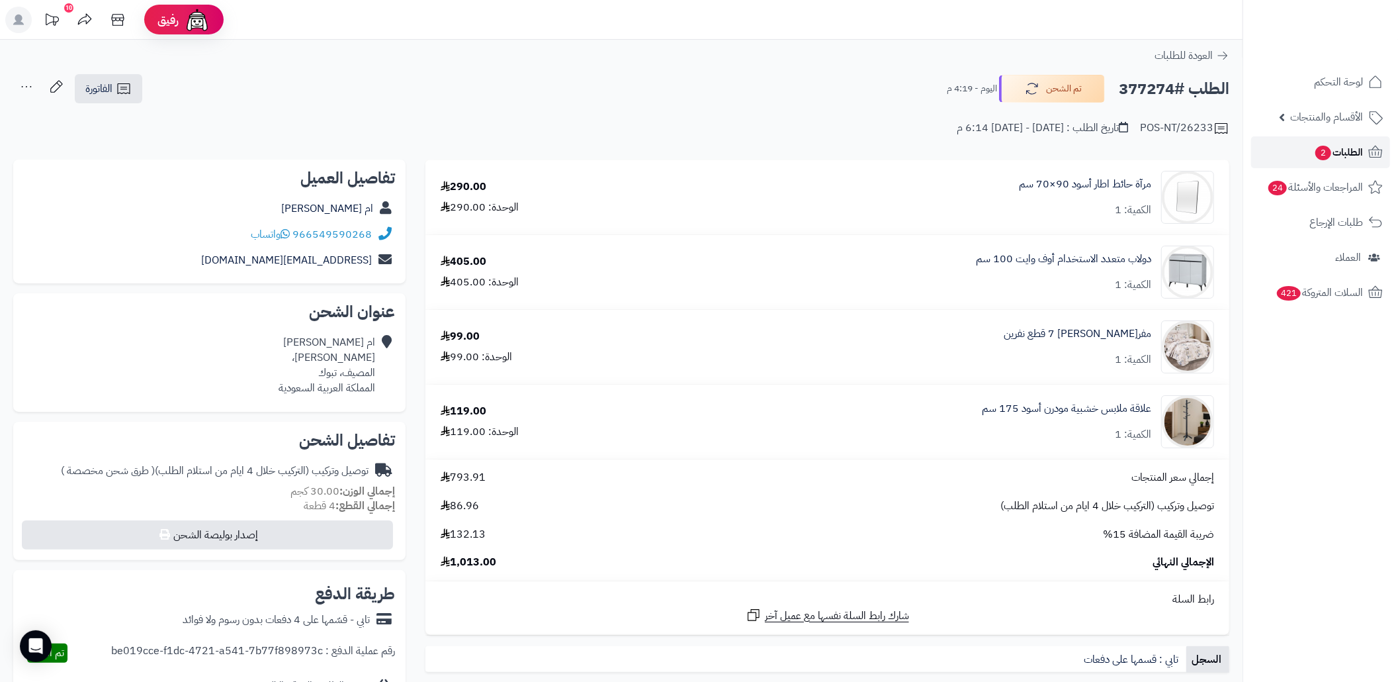
click at [1303, 151] on link "الطلبات 2" at bounding box center [1320, 152] width 139 height 32
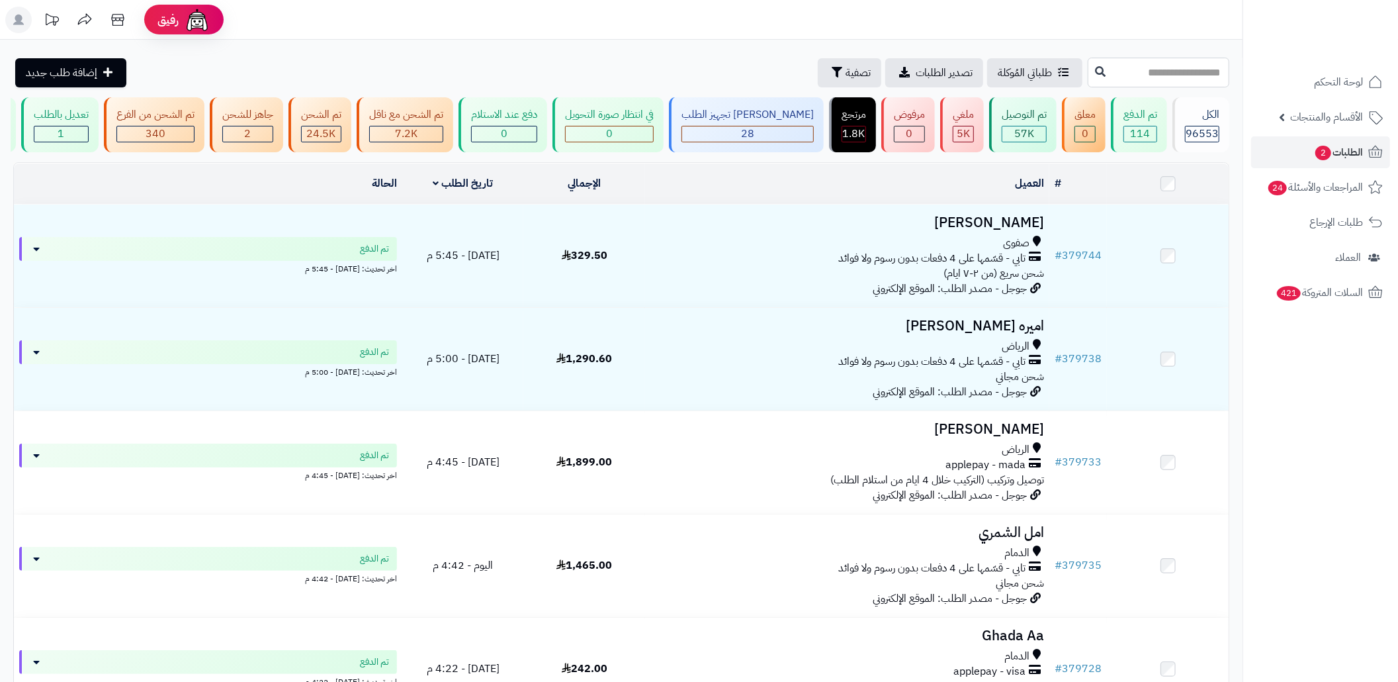
click at [1146, 75] on input "text" at bounding box center [1159, 73] width 142 height 30
paste input "******"
type input "******"
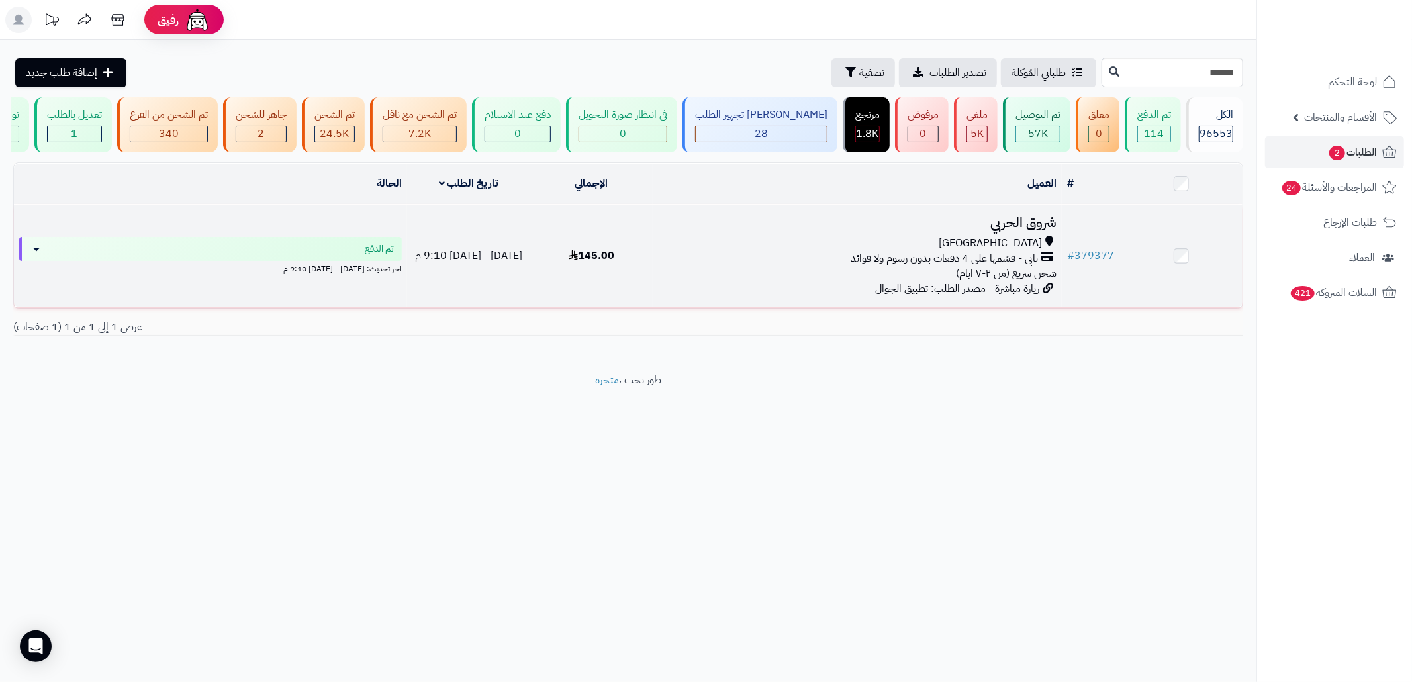
click at [782, 307] on td "شروق الحربي جدة تابي - قسّمها على 4 دفعات بدون رسوم ولا فوائد شحن سريع (من ٢-٧ …" at bounding box center [857, 256] width 409 height 103
click at [813, 294] on td "شروق الحربي جدة تابي - قسّمها على 4 دفعات بدون رسوم ولا فوائد شحن سريع (من ٢-٧ …" at bounding box center [857, 256] width 409 height 103
click at [985, 230] on h3 "شروق الحربي" at bounding box center [857, 222] width 398 height 15
